Goal: Information Seeking & Learning: Learn about a topic

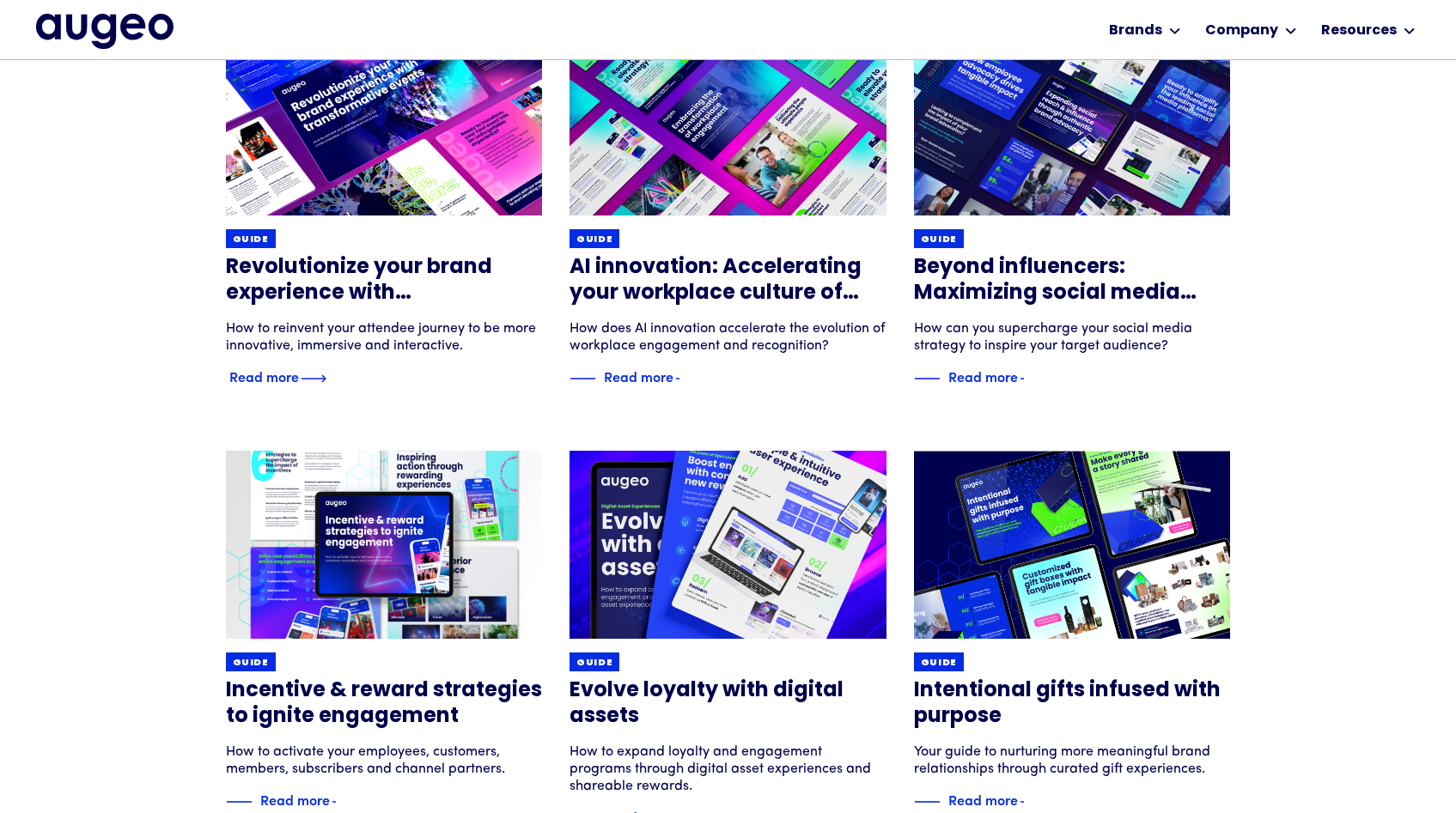
click at [438, 246] on div "Guide" at bounding box center [385, 238] width 317 height 19
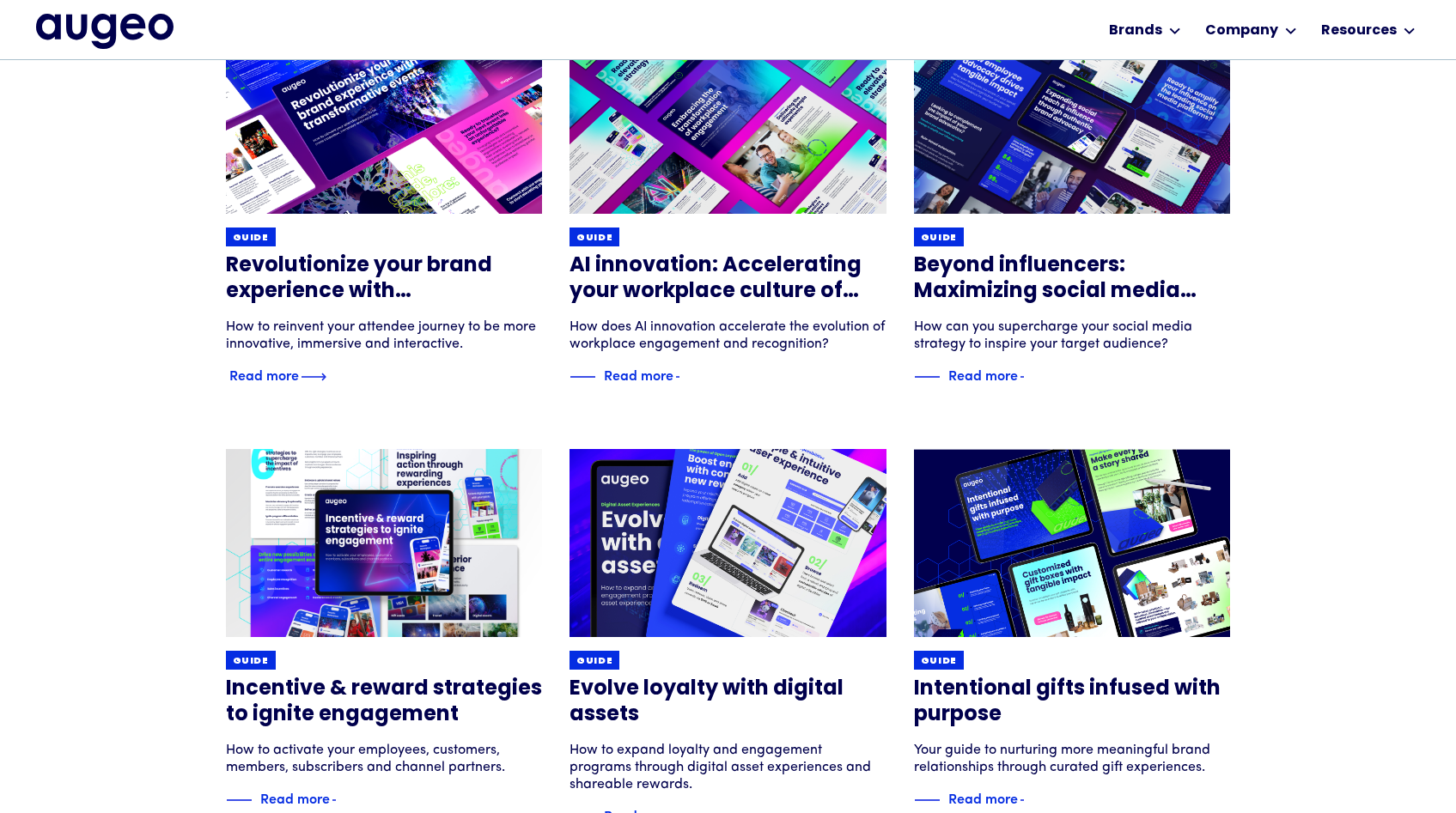
scroll to position [736, 0]
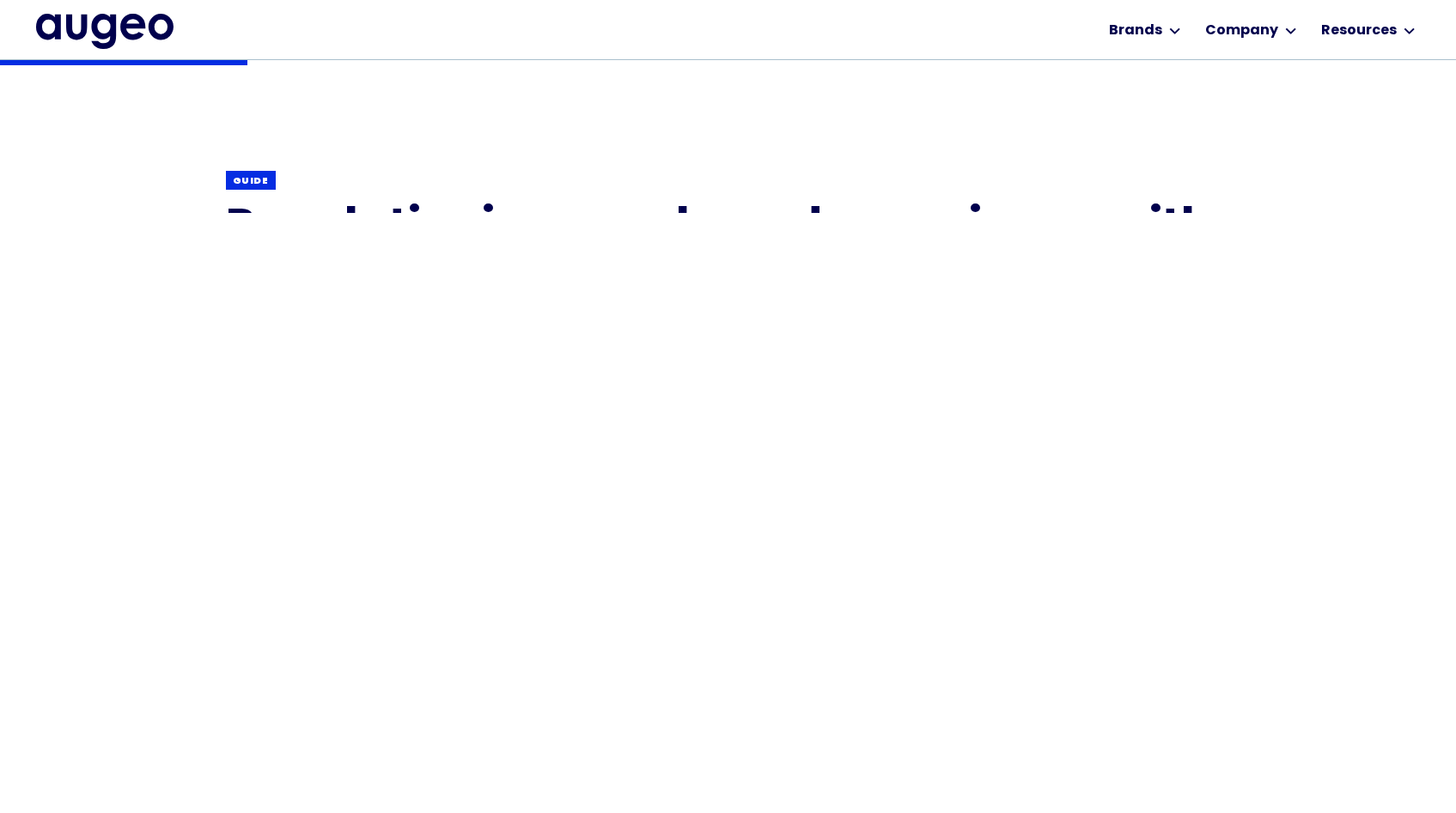
click at [1208, 566] on div "Back Guide Revolutionize your brand experience with transformative events How t…" at bounding box center [728, 638] width 1456 height 1667
click at [1208, 454] on div "Back Guide Revolutionize your brand experience with transformative events How t…" at bounding box center [728, 264] width 1004 height 408
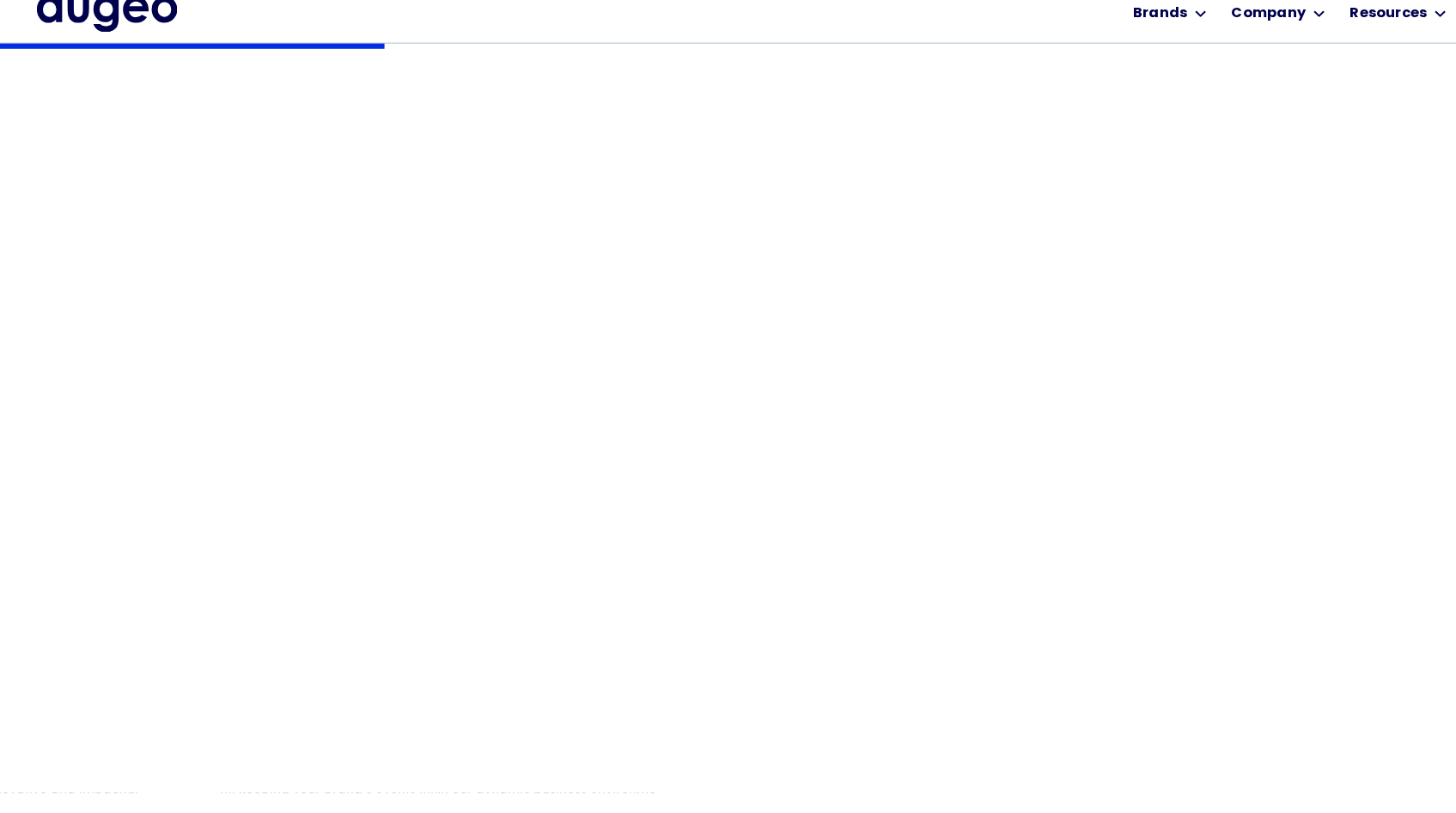
scroll to position [414, 0]
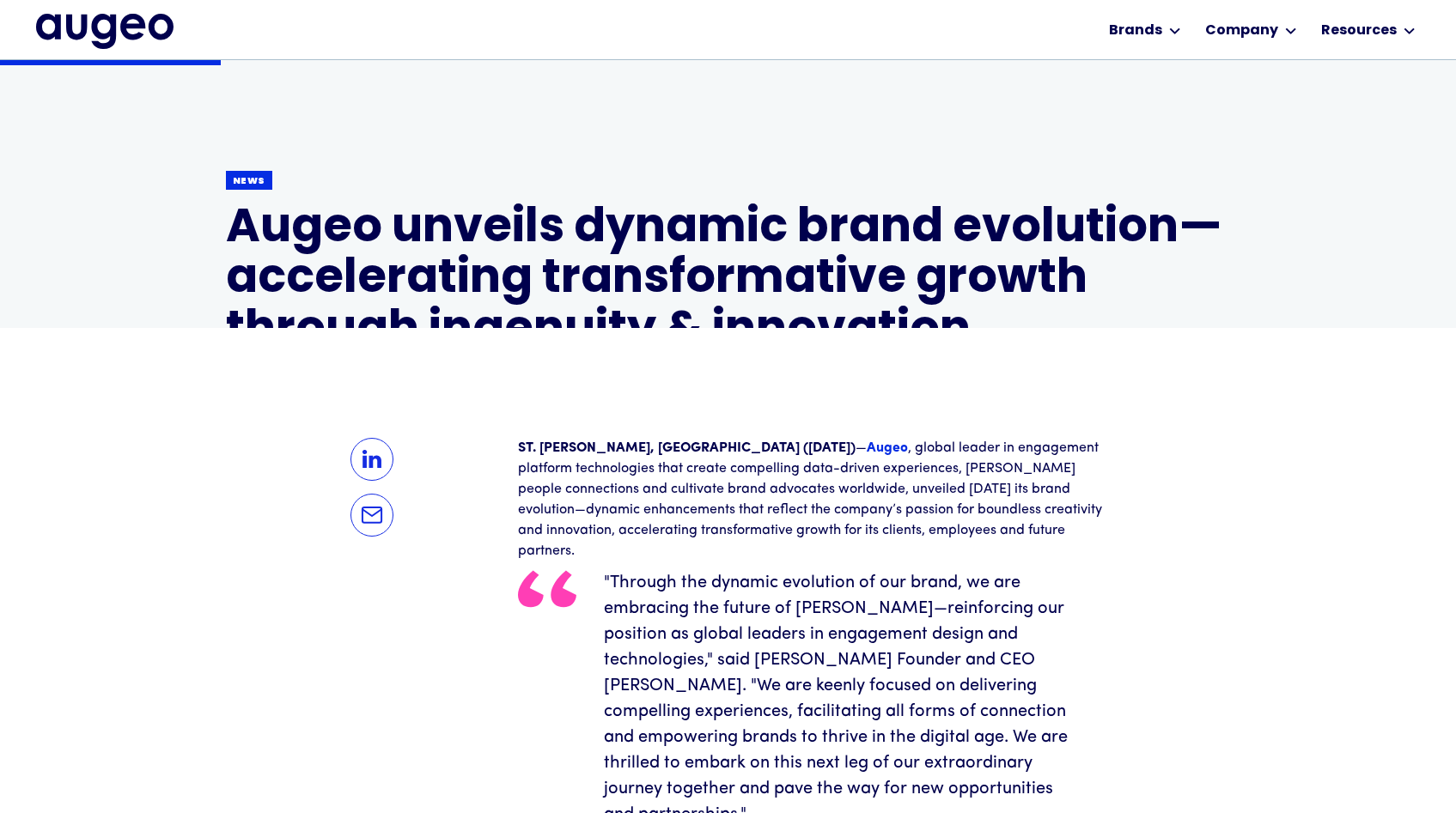
scroll to position [255, 0]
